Goal: Information Seeking & Learning: Learn about a topic

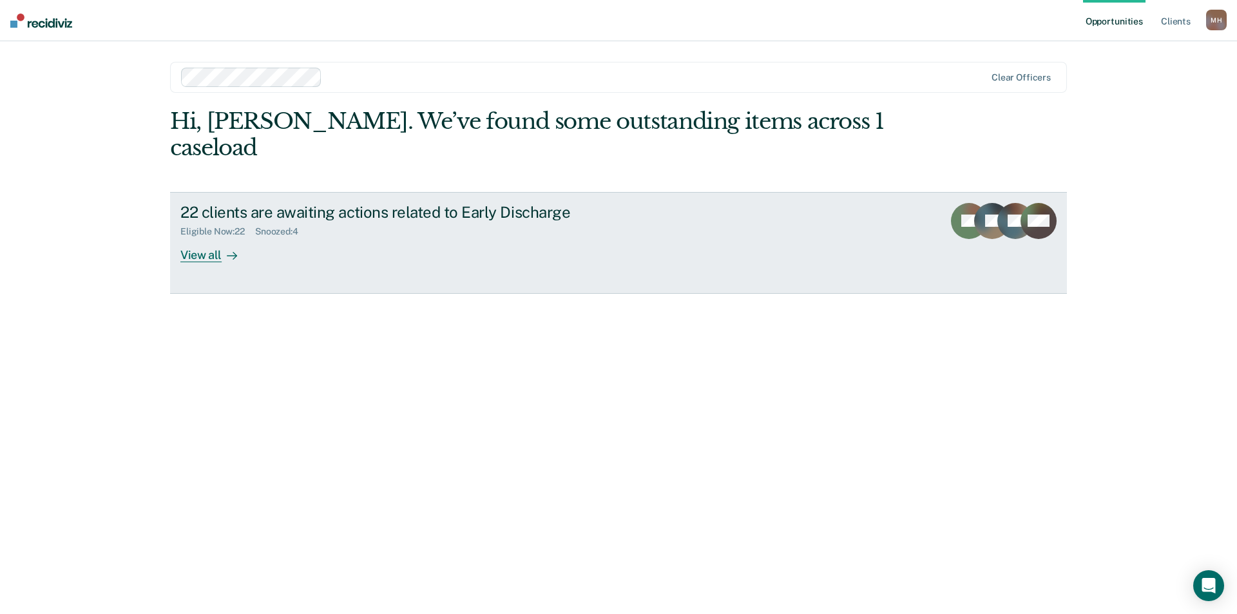
click at [215, 237] on div "View all" at bounding box center [216, 249] width 72 height 25
